Goal: Transaction & Acquisition: Obtain resource

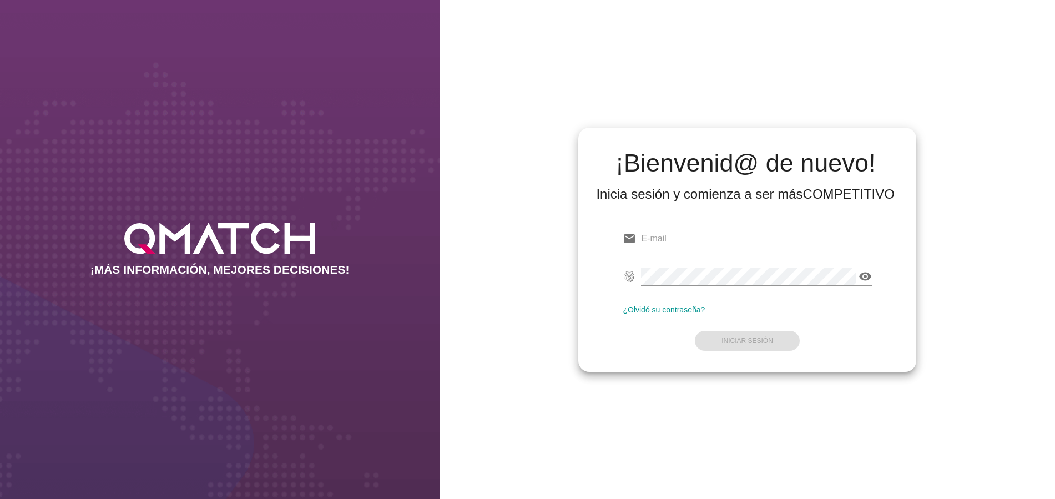
click at [778, 239] on input "email" at bounding box center [756, 239] width 230 height 18
click at [746, 238] on input "email" at bounding box center [756, 239] width 230 height 18
paste input "[PERSON_NAME][EMAIL_ADDRESS][DOMAIN_NAME]"
type input "[PERSON_NAME][EMAIL_ADDRESS][DOMAIN_NAME]"
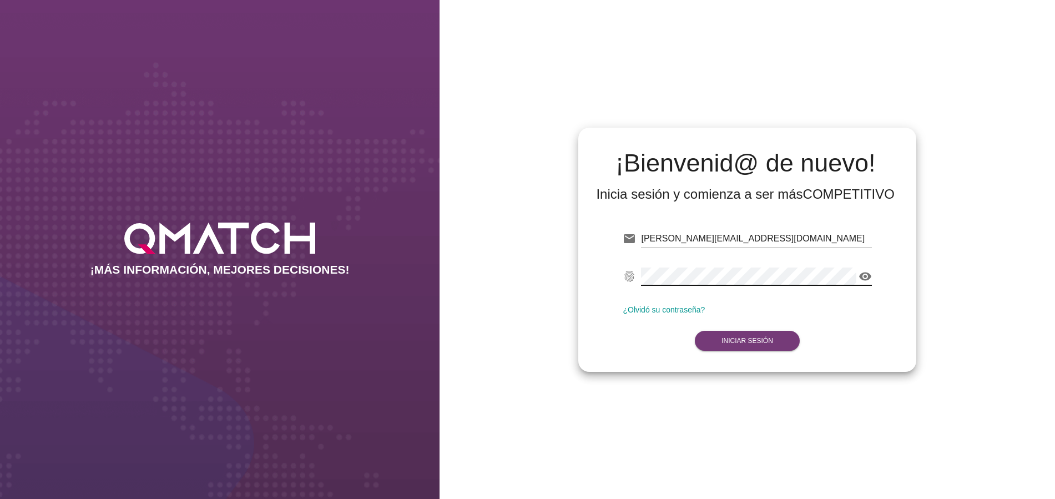
click at [781, 336] on button "Iniciar Sesión" at bounding box center [747, 341] width 105 height 20
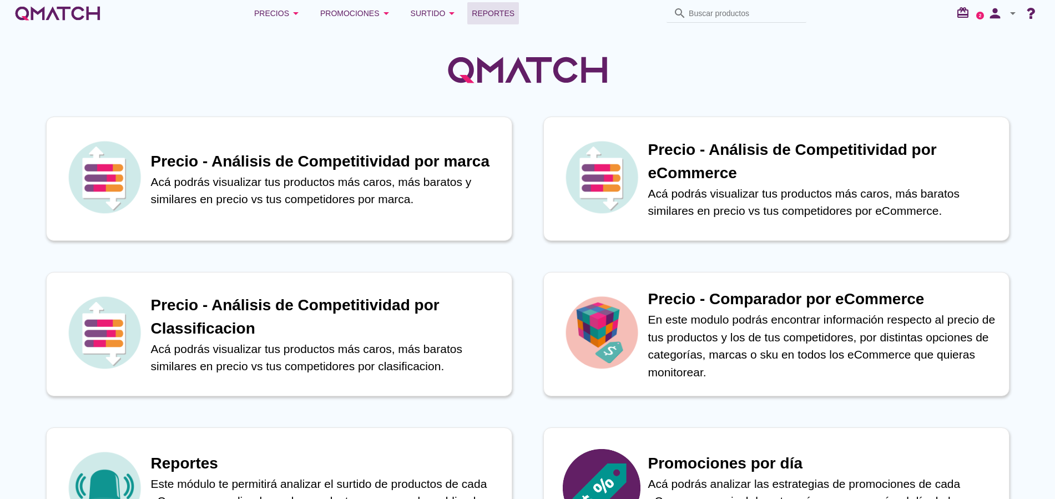
click at [484, 13] on span "Reportes" at bounding box center [493, 13] width 43 height 13
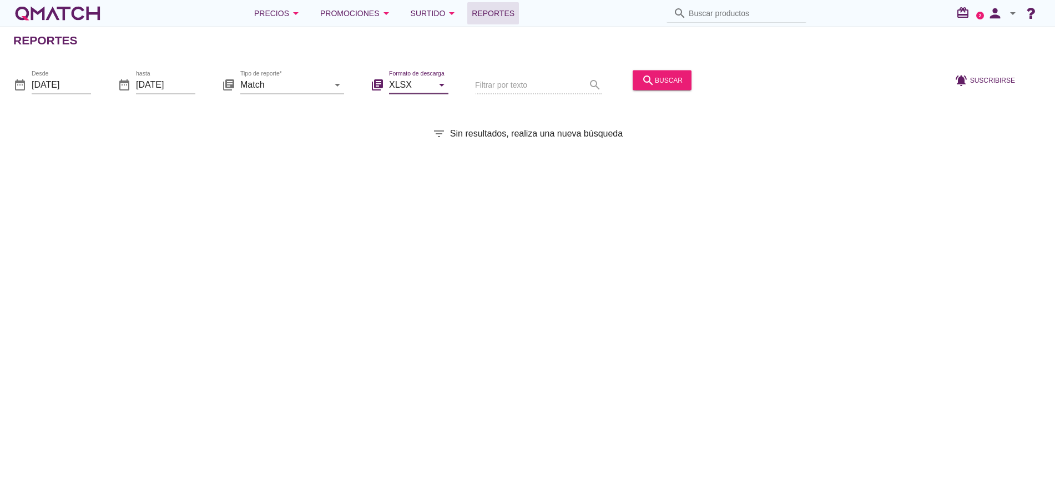
click at [429, 86] on input "XLSX" at bounding box center [411, 84] width 44 height 18
click at [411, 136] on div "CSV" at bounding box center [419, 138] width 42 height 13
type input "CSV"
click at [334, 85] on icon "arrow_drop_down" at bounding box center [337, 84] width 13 height 13
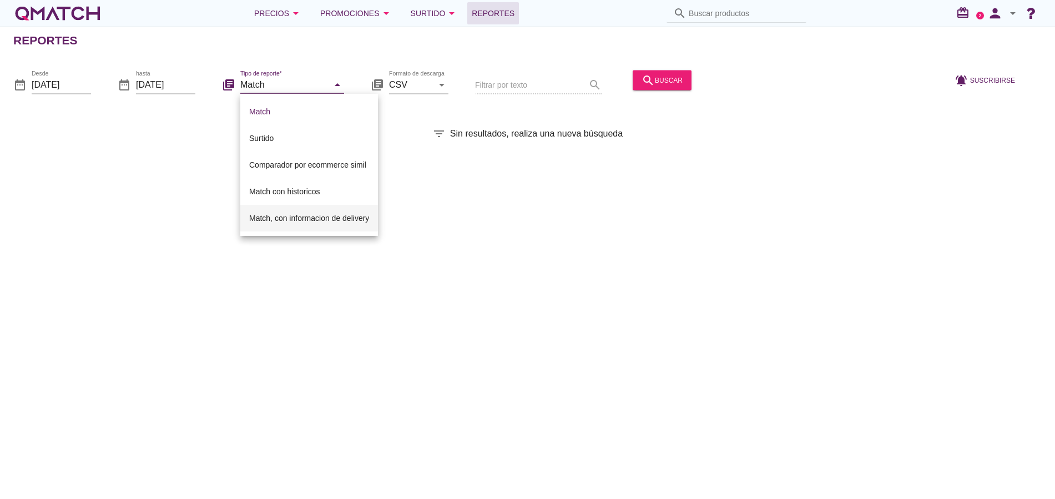
click at [317, 217] on div "Match, con informacion de delivery" at bounding box center [309, 217] width 120 height 13
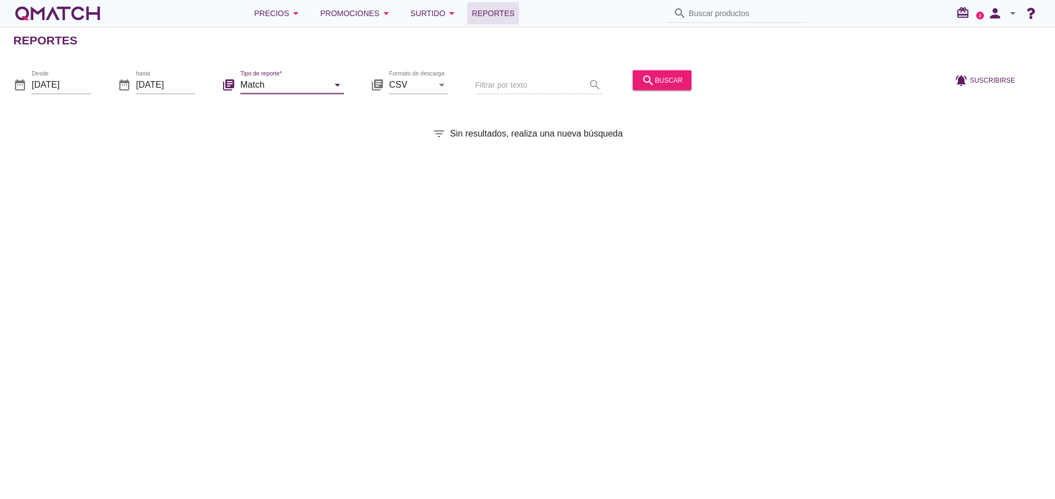
type input "Match, con informacion de delivery"
click at [188, 86] on input "[DATE]" at bounding box center [165, 84] width 59 height 18
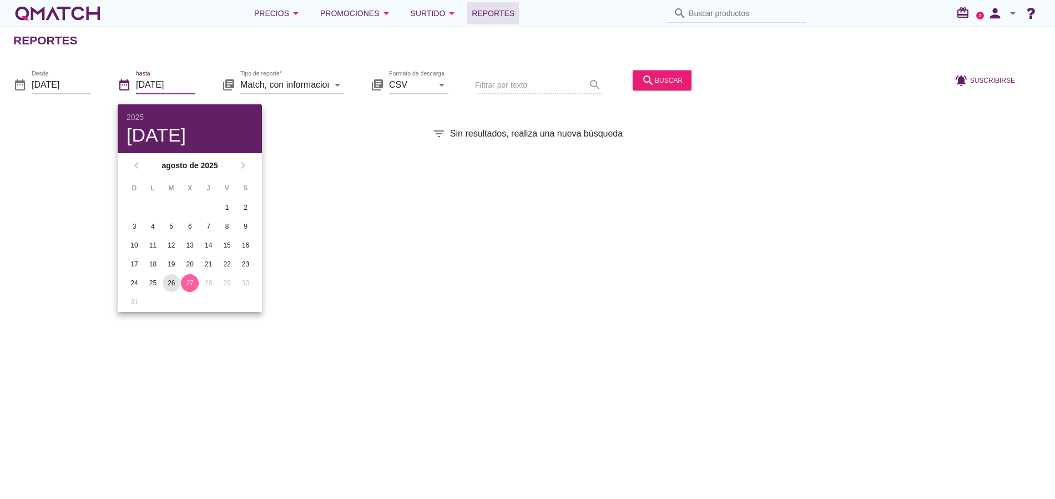
click at [171, 282] on div "26" at bounding box center [172, 283] width 18 height 10
type input "[DATE]"
click at [79, 88] on input "[DATE]" at bounding box center [61, 84] width 59 height 18
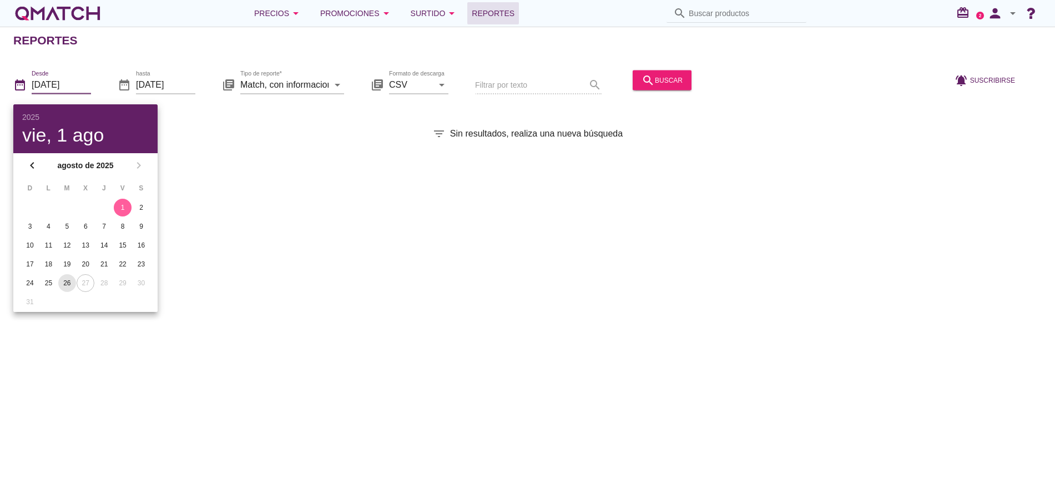
click at [69, 284] on div "26" at bounding box center [67, 283] width 18 height 10
type input "[DATE]"
click at [559, 236] on div "Reportes date_range Desde [DATE] date_range hasta [DATE] library_books Tipo de …" at bounding box center [527, 263] width 1055 height 472
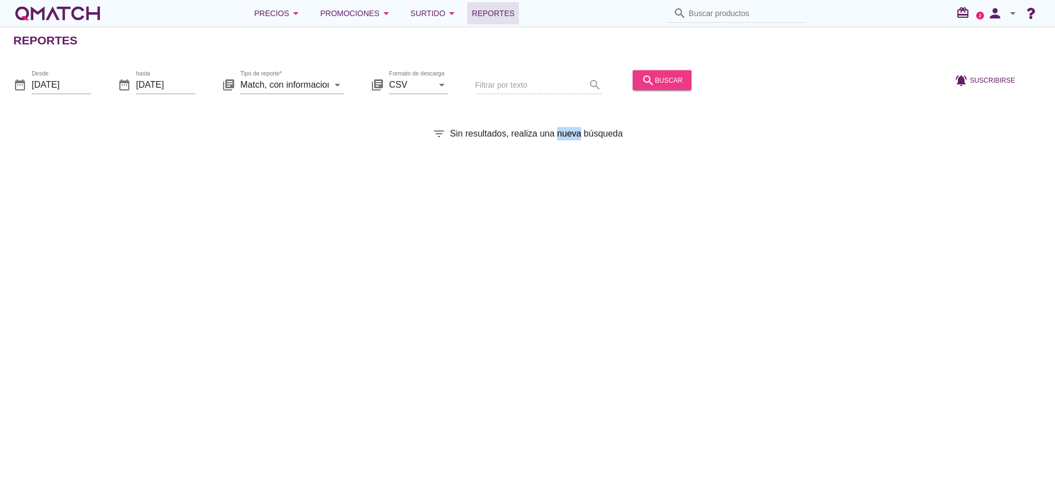
click at [661, 81] on div "search buscar" at bounding box center [661, 79] width 41 height 13
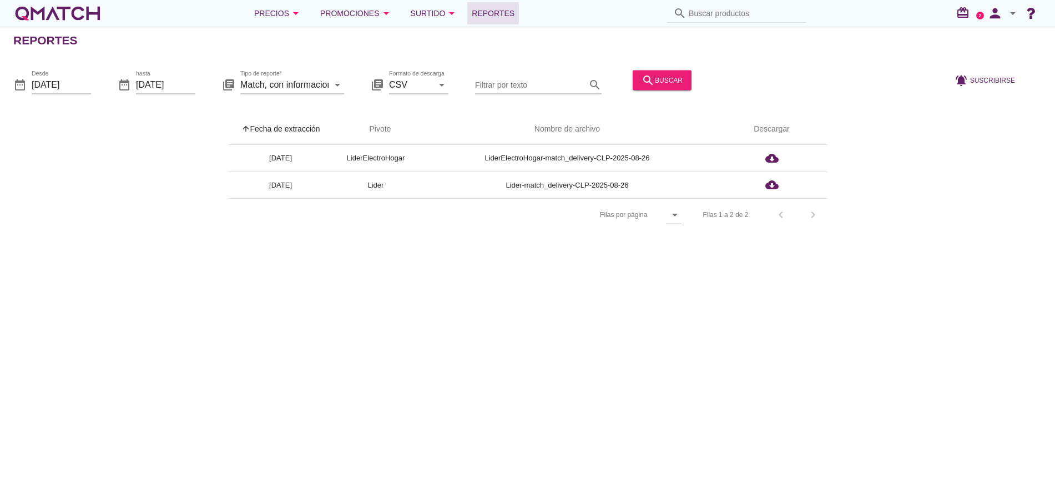
click at [901, 173] on div "arrow_upward Fecha de extracción arrow_upward Pivote Nombre de archivo Descarga…" at bounding box center [527, 173] width 1028 height 118
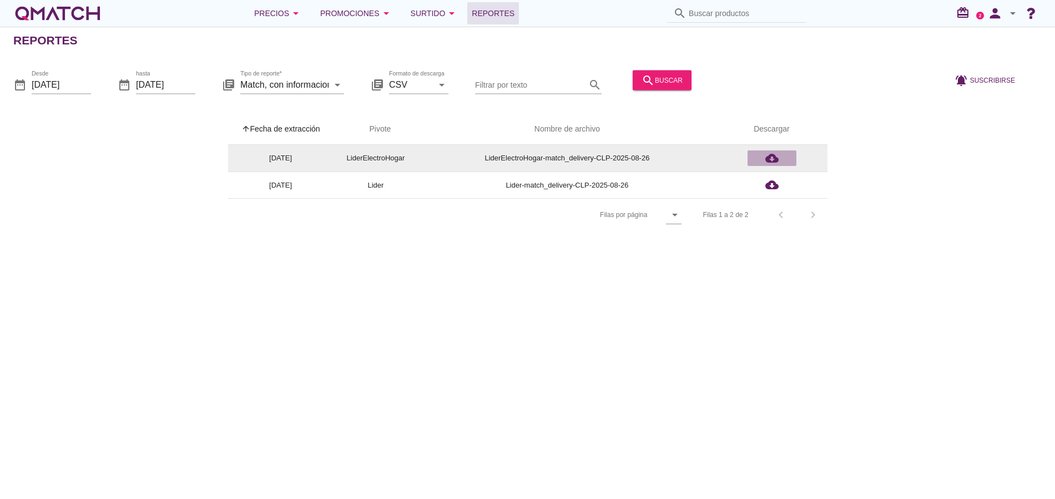
click at [773, 159] on icon "cloud_download" at bounding box center [771, 157] width 13 height 13
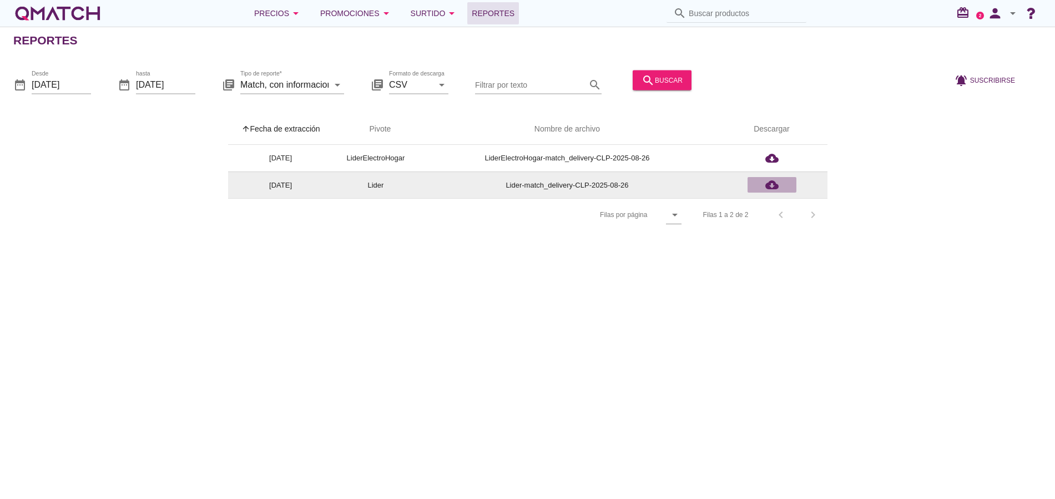
click at [771, 184] on icon "cloud_download" at bounding box center [771, 184] width 13 height 13
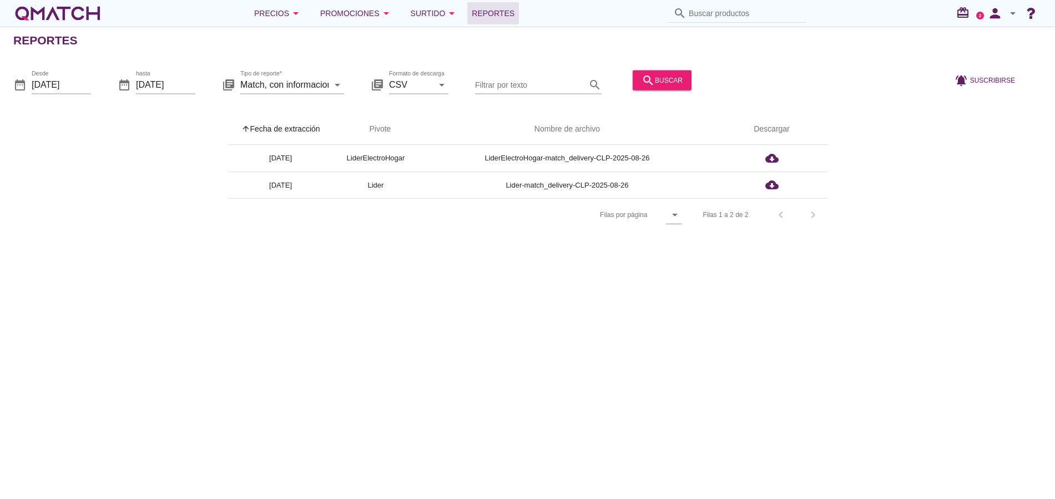
click at [782, 453] on div "Reportes date_range Desde [DATE] date_range hasta [DATE] library_books Tipo de …" at bounding box center [527, 263] width 1055 height 472
click at [1012, 15] on icon "arrow_drop_down" at bounding box center [1012, 13] width 13 height 13
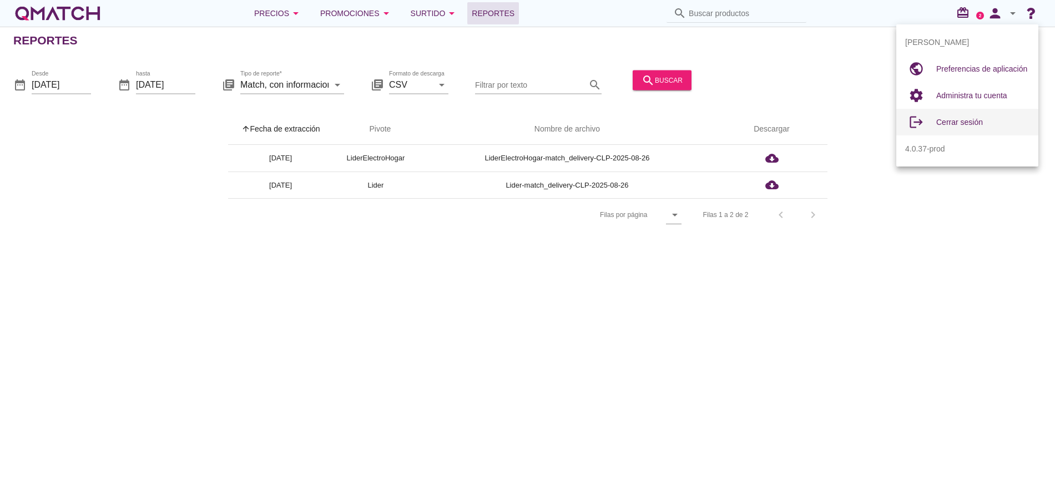
click at [954, 122] on span "Cerrar sesión" at bounding box center [959, 122] width 47 height 9
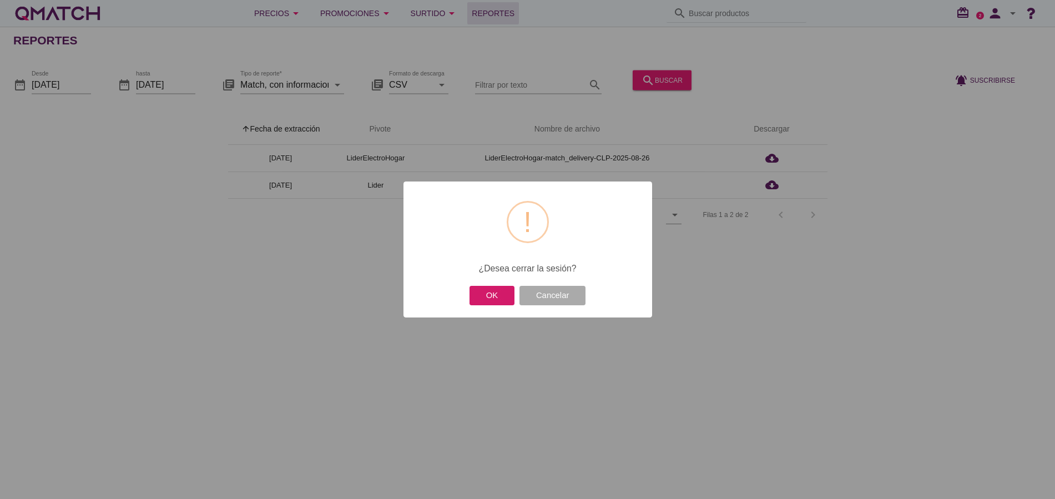
click at [491, 298] on button "OK" at bounding box center [491, 295] width 45 height 19
